Goal: Task Accomplishment & Management: Use online tool/utility

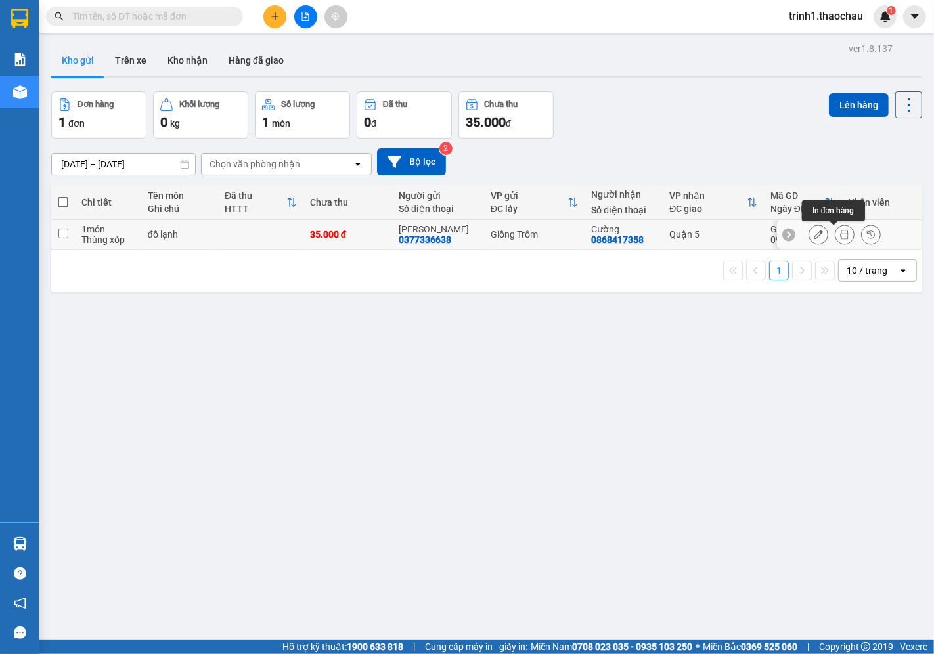
click at [840, 235] on icon at bounding box center [844, 234] width 9 height 9
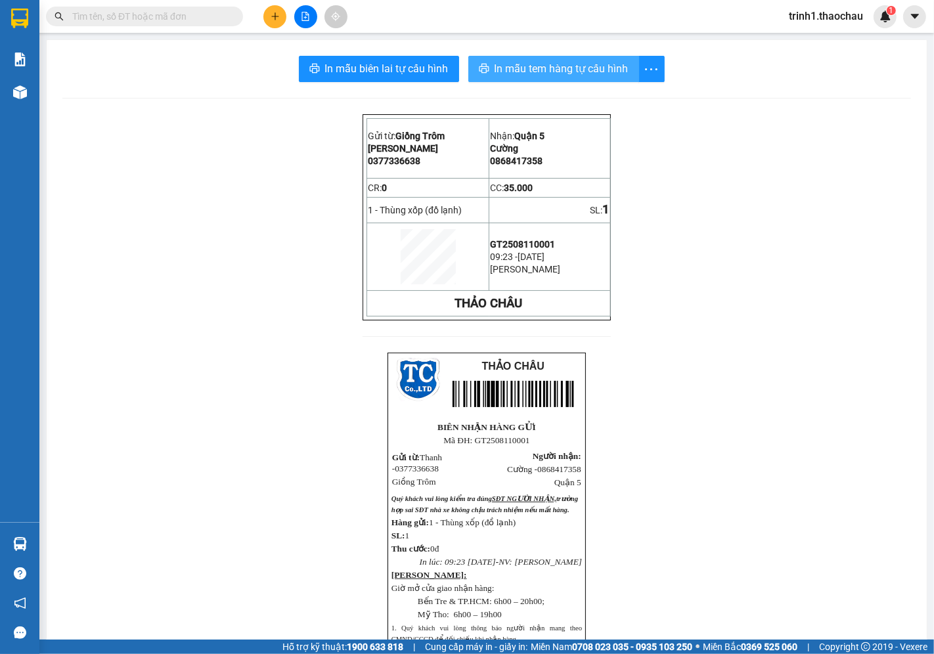
click at [537, 68] on span "In mẫu tem hàng tự cấu hình" at bounding box center [562, 68] width 134 height 16
click at [569, 63] on span "In mẫu tem hàng tự cấu hình" at bounding box center [562, 68] width 134 height 16
